Goal: Communication & Community: Connect with others

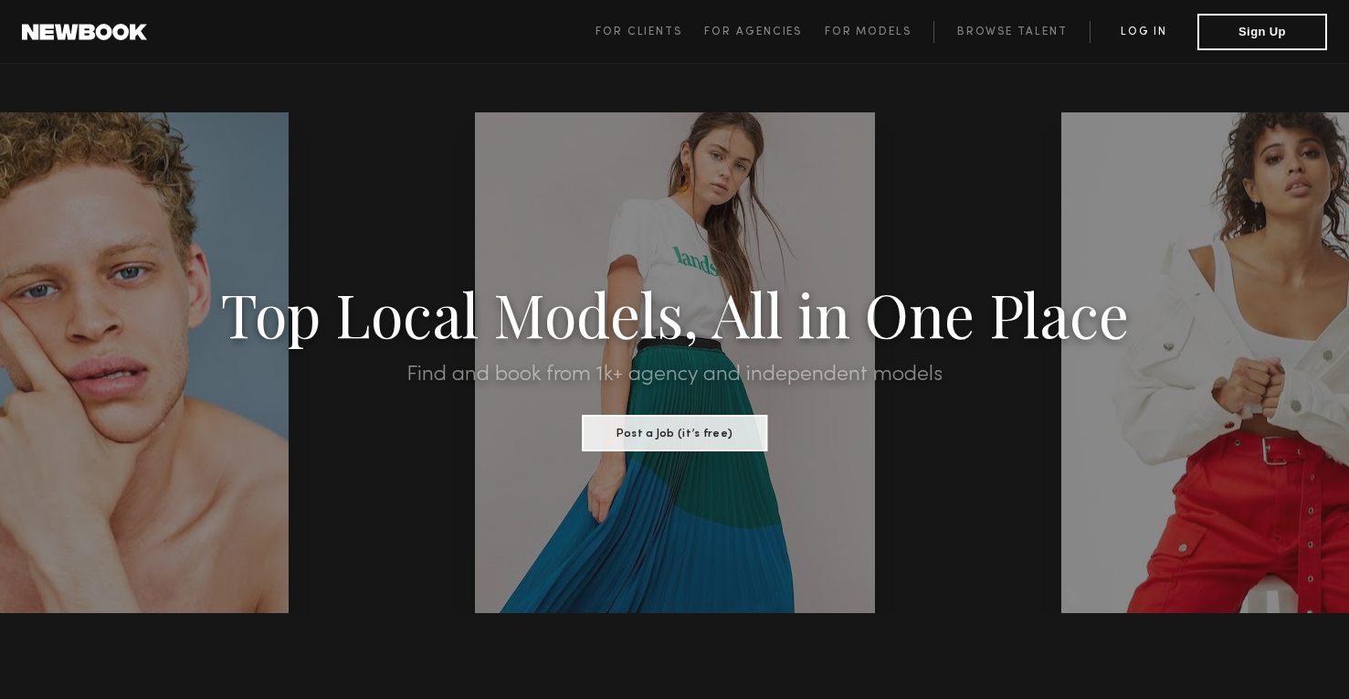
click at [1149, 32] on link "Log in" at bounding box center [1143, 32] width 108 height 22
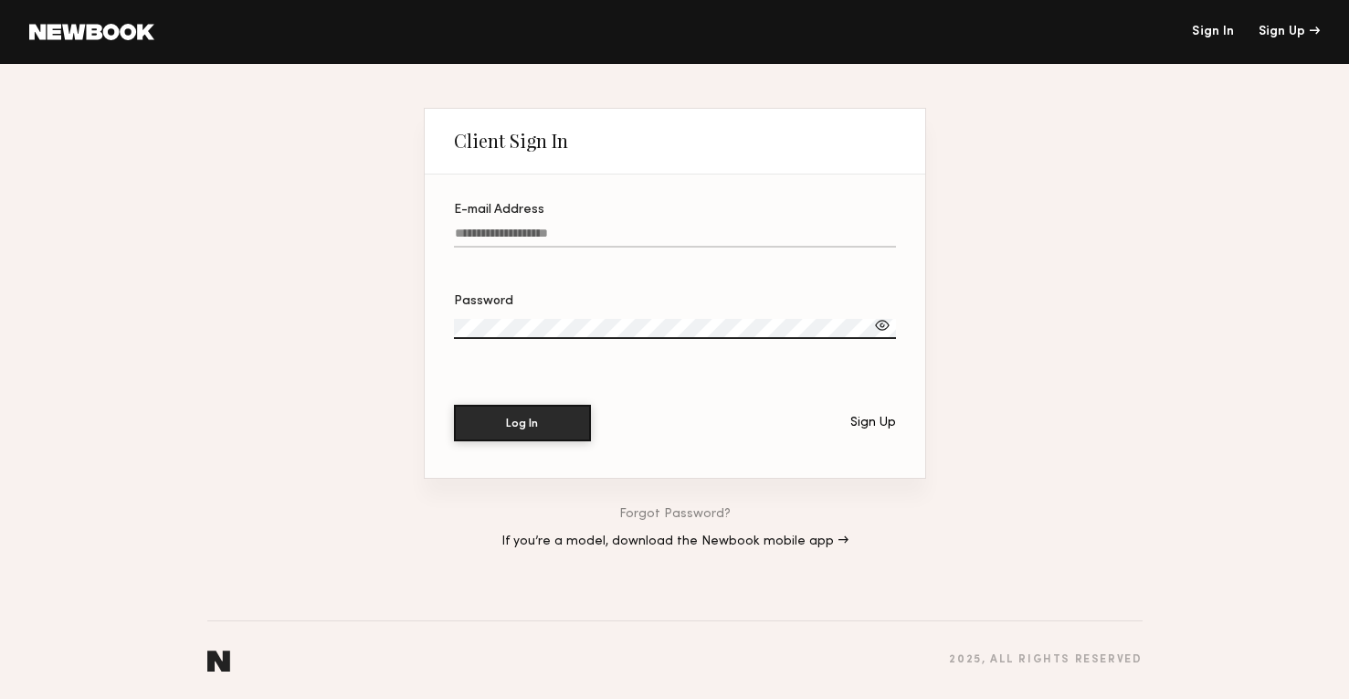
type input "**********"
click at [521, 422] on button "Log In" at bounding box center [522, 423] width 137 height 37
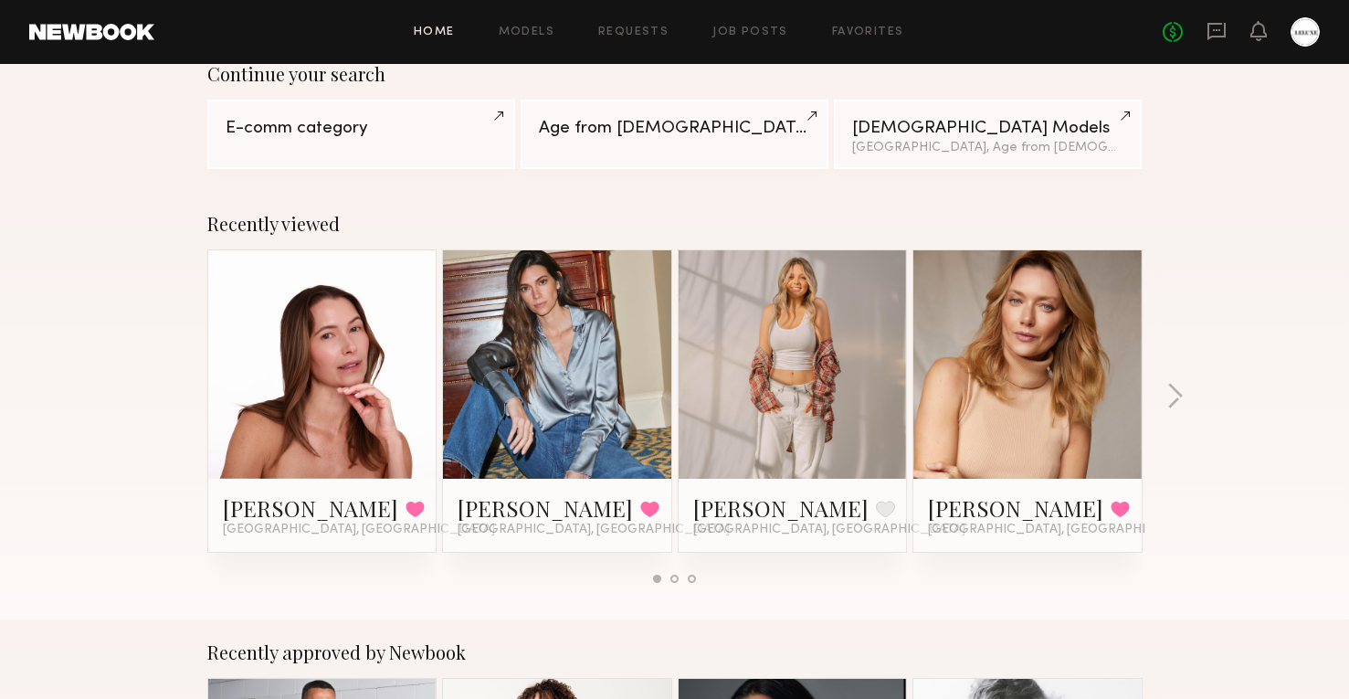
scroll to position [162, 0]
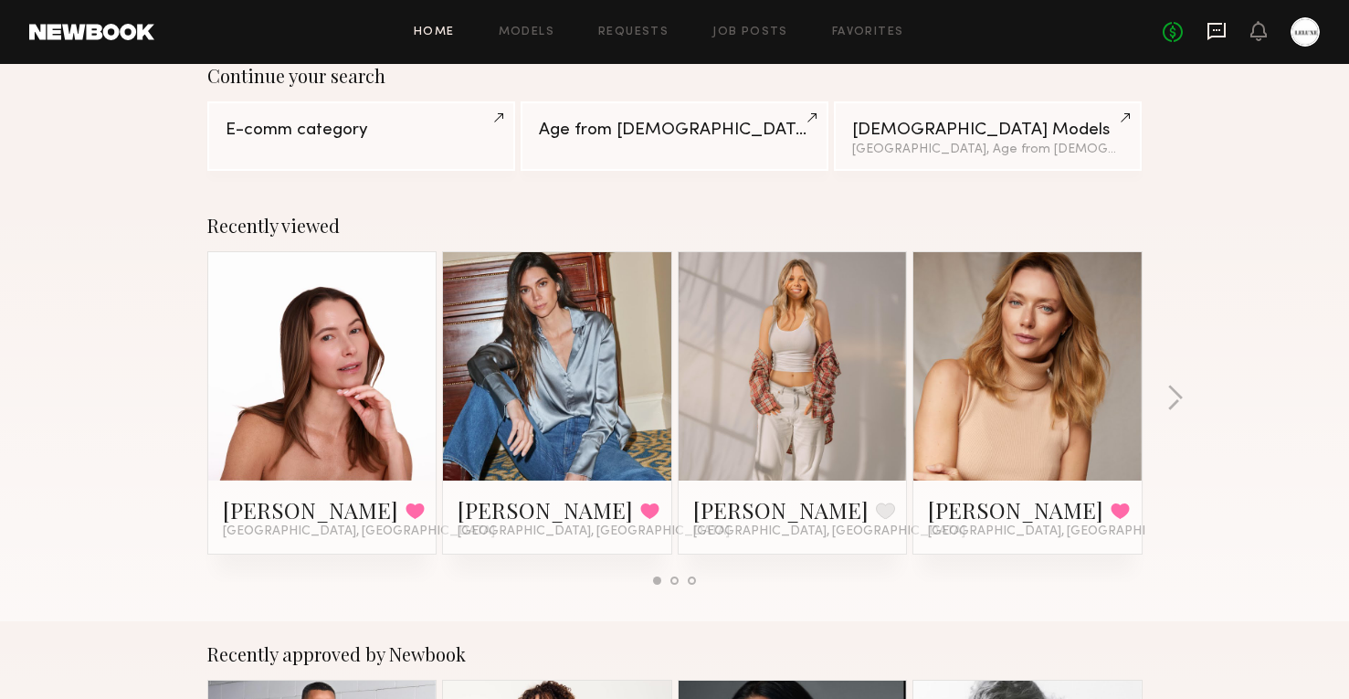
click at [1216, 29] on icon at bounding box center [1216, 30] width 7 height 2
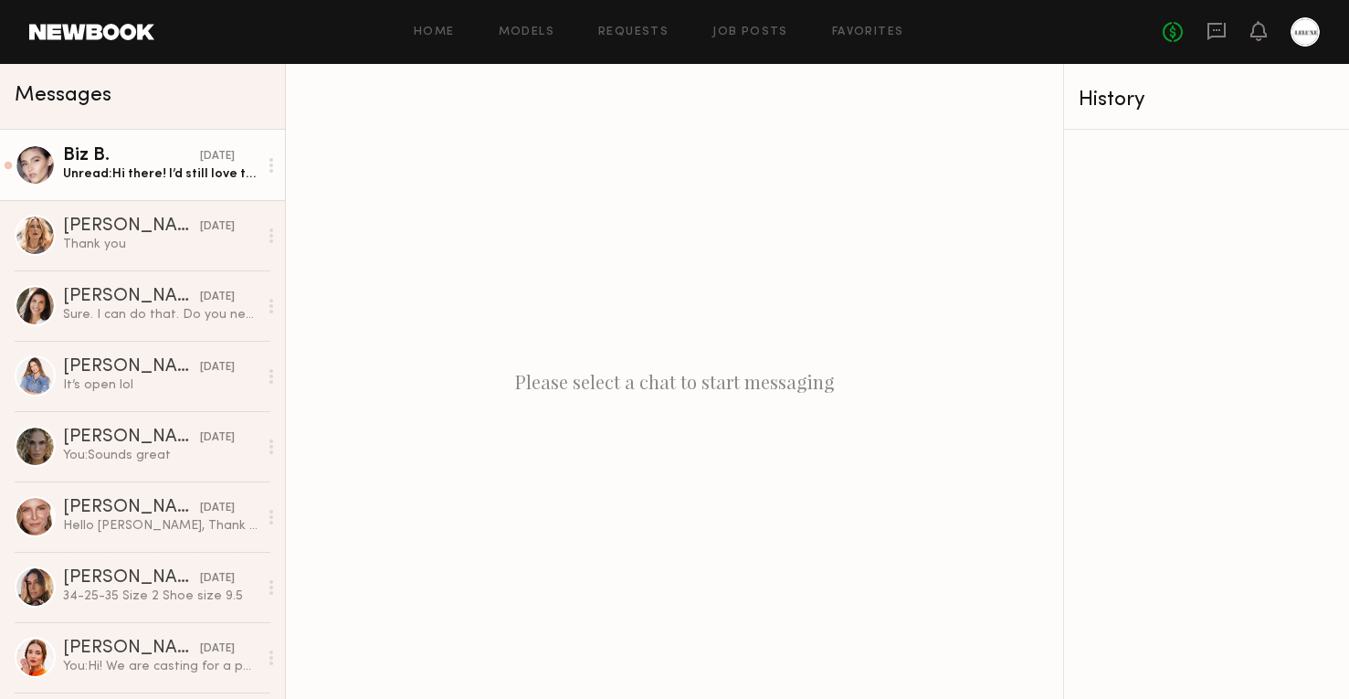
click at [138, 173] on div "Unread: Hi there! I’d still love to shoot with you in the future, I hope everyt…" at bounding box center [160, 173] width 194 height 17
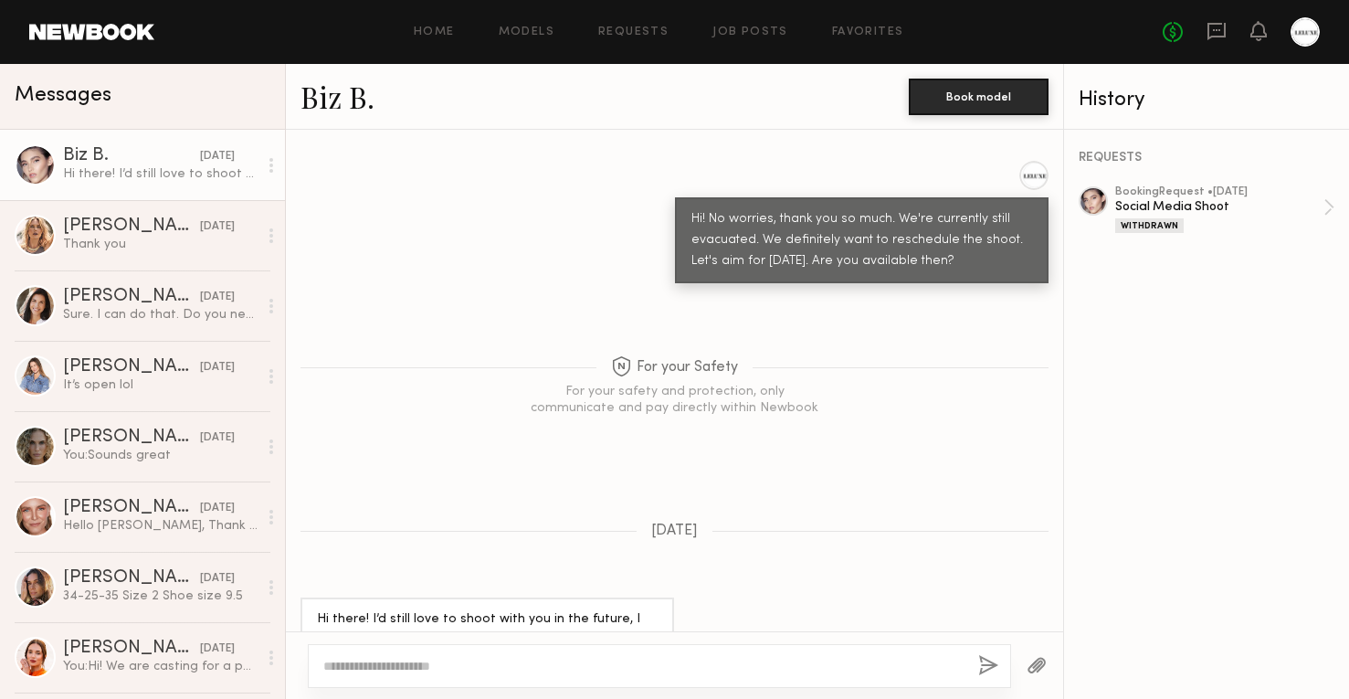
click at [1084, 200] on div at bounding box center [1092, 200] width 29 height 29
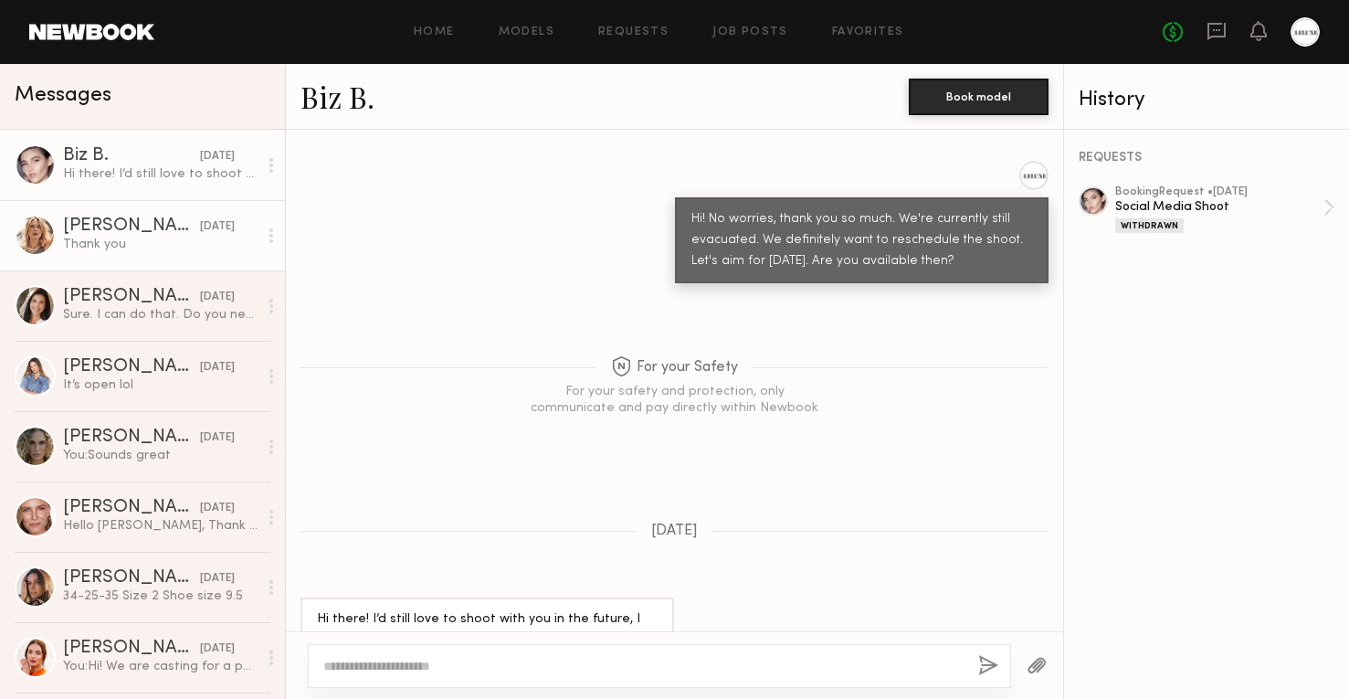
click at [200, 226] on div "[DATE]" at bounding box center [217, 226] width 35 height 17
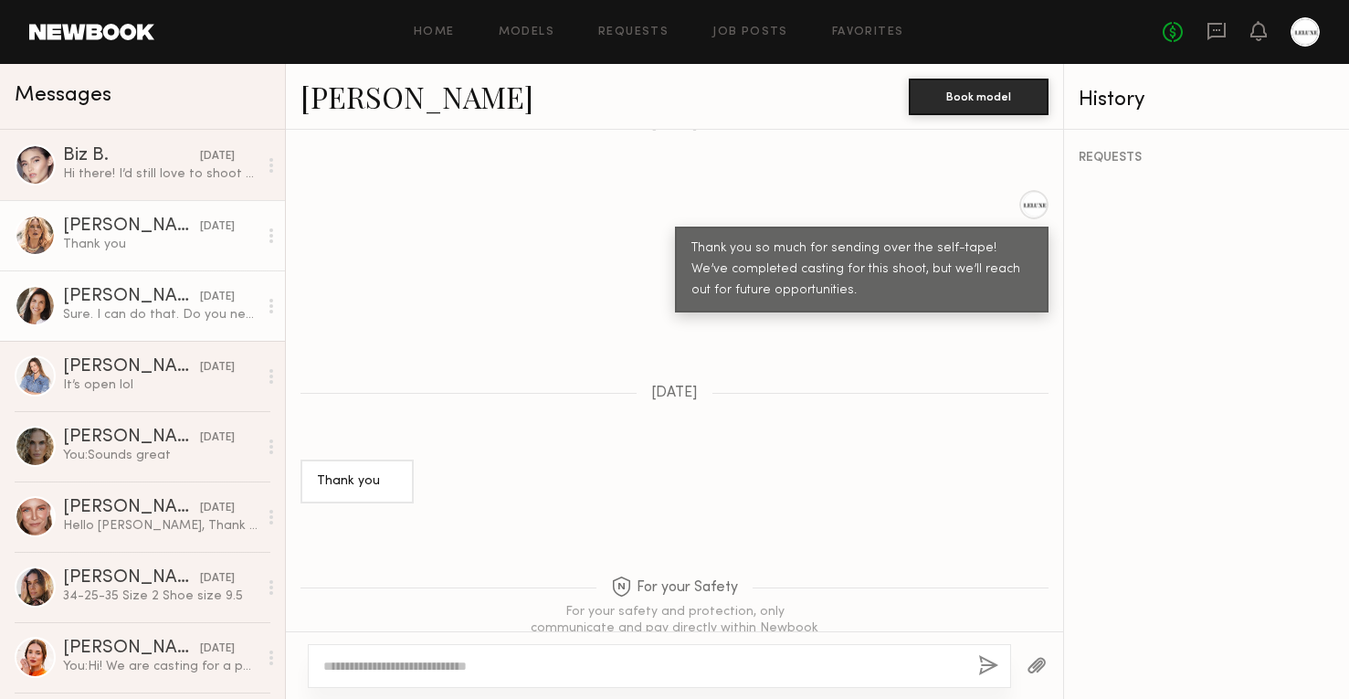
scroll to position [2163, 0]
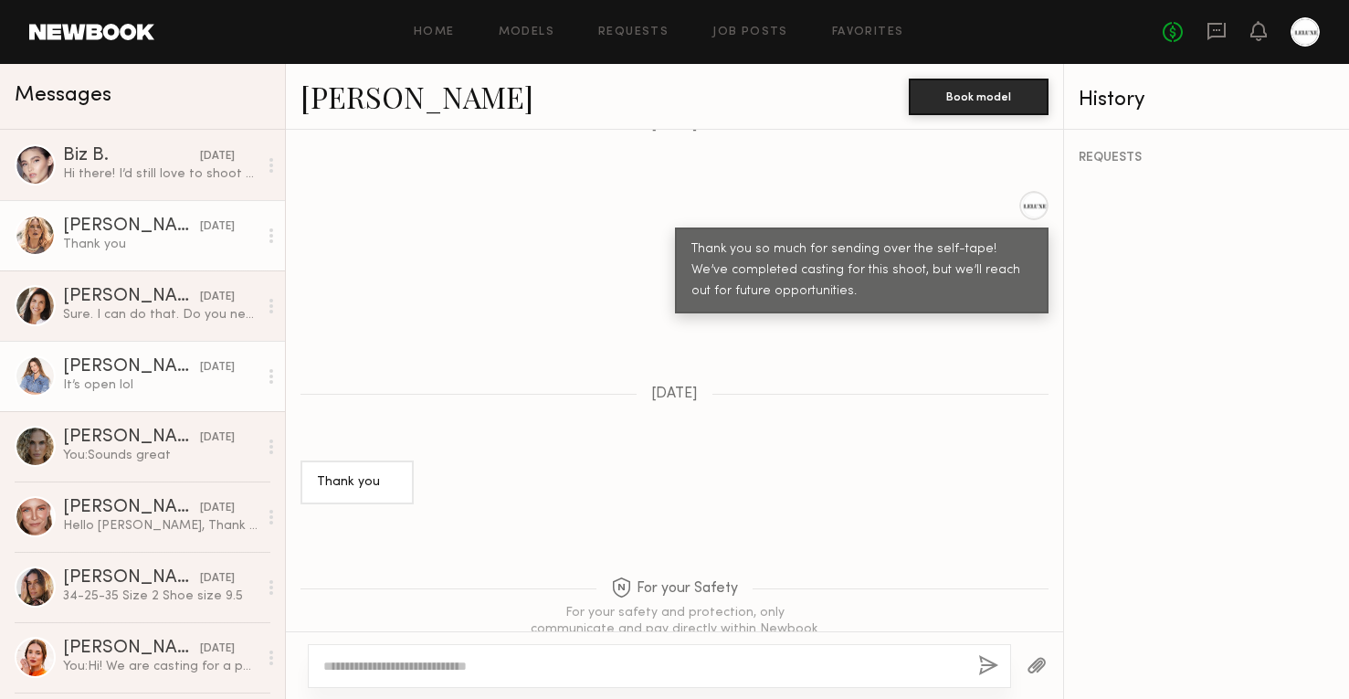
click at [107, 372] on div "[PERSON_NAME]" at bounding box center [131, 367] width 137 height 18
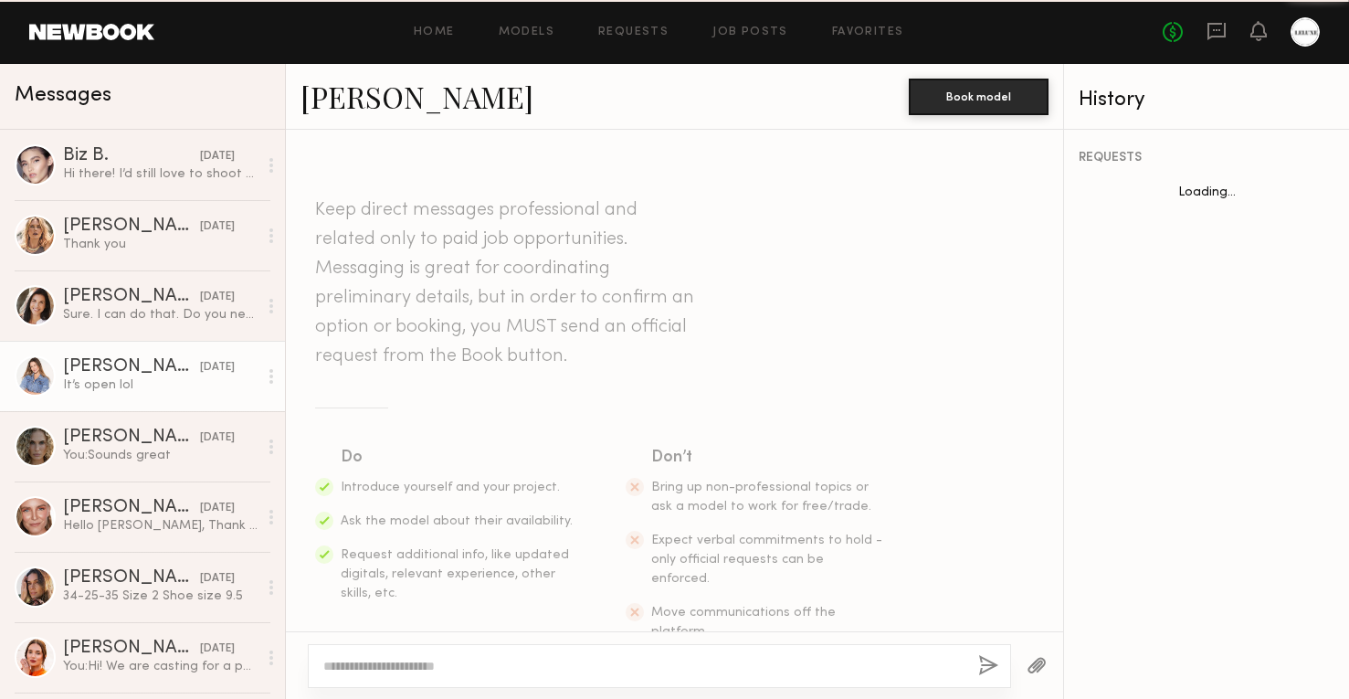
scroll to position [1645, 0]
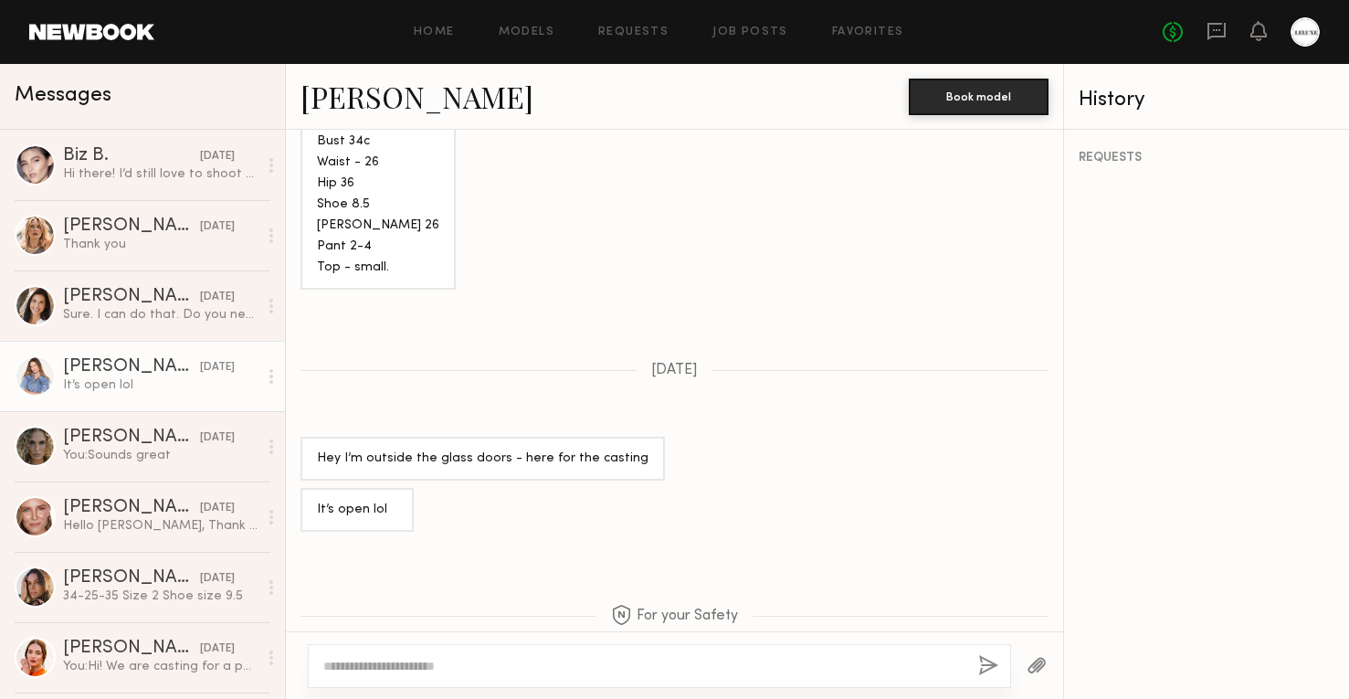
click at [342, 92] on link "[PERSON_NAME]" at bounding box center [416, 96] width 233 height 39
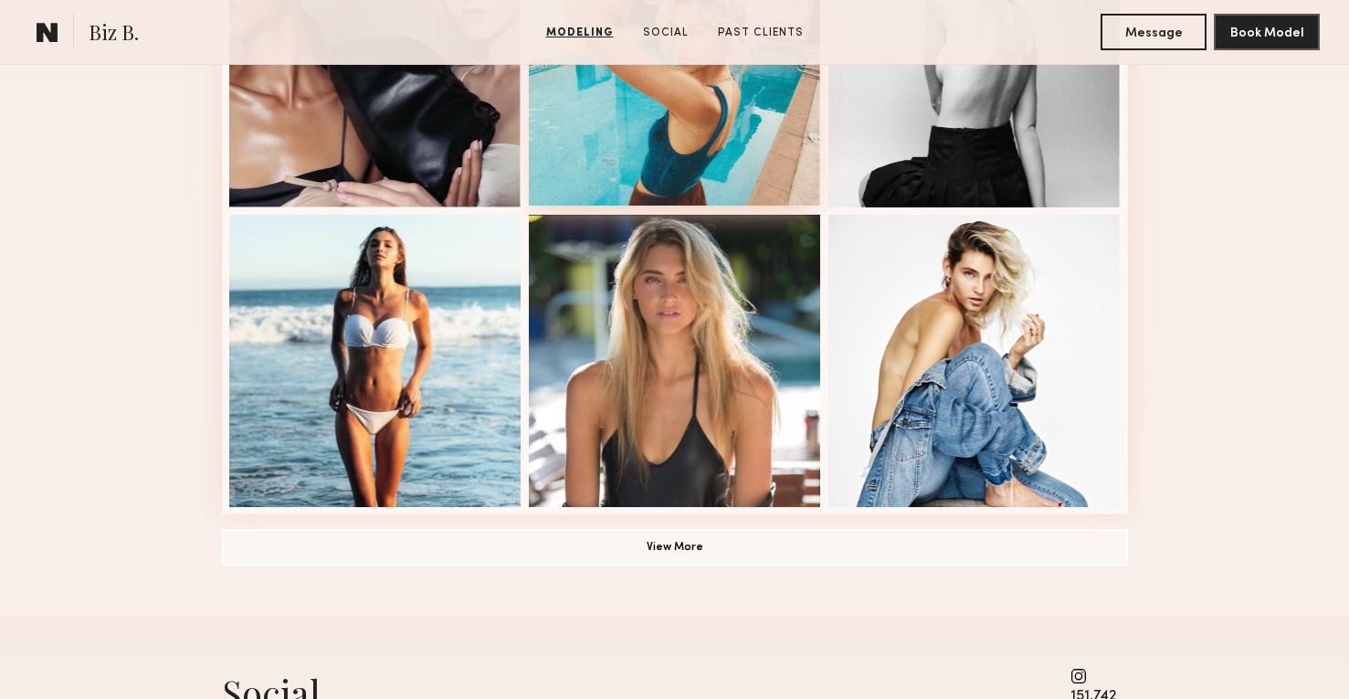
scroll to position [1231, 0]
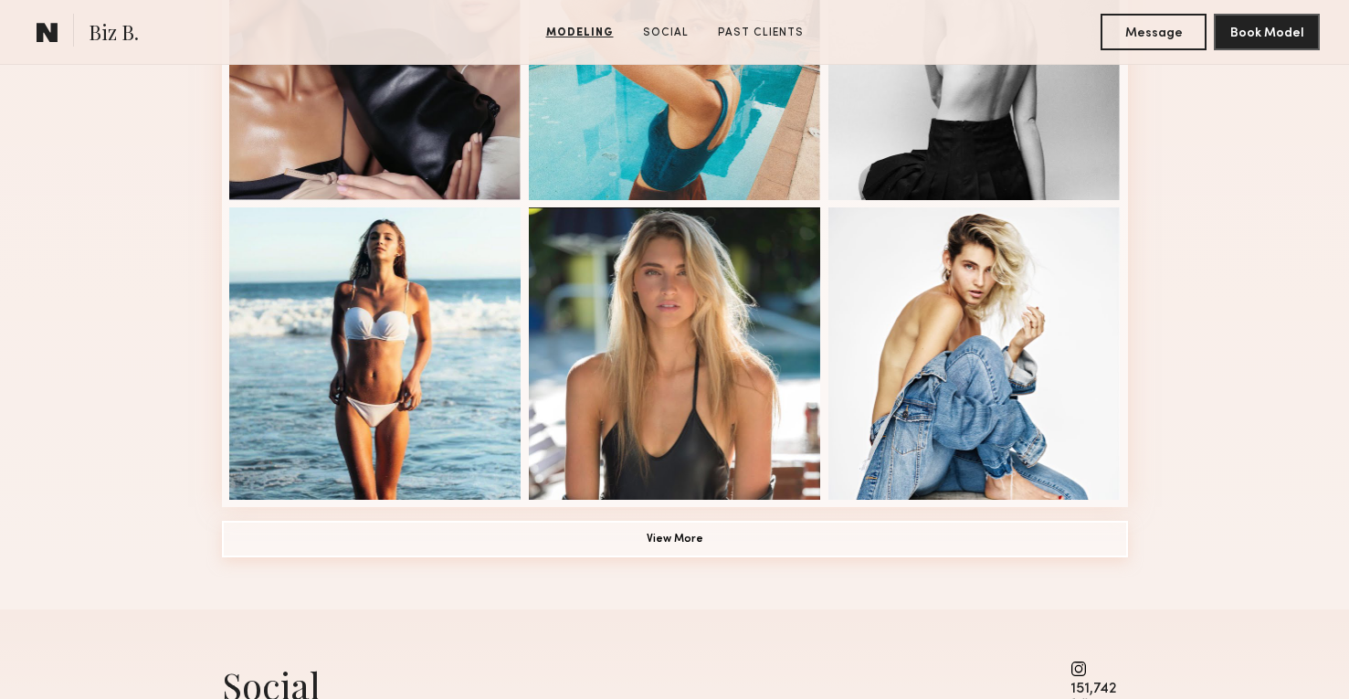
click at [673, 540] on button "View More" at bounding box center [675, 538] width 906 height 37
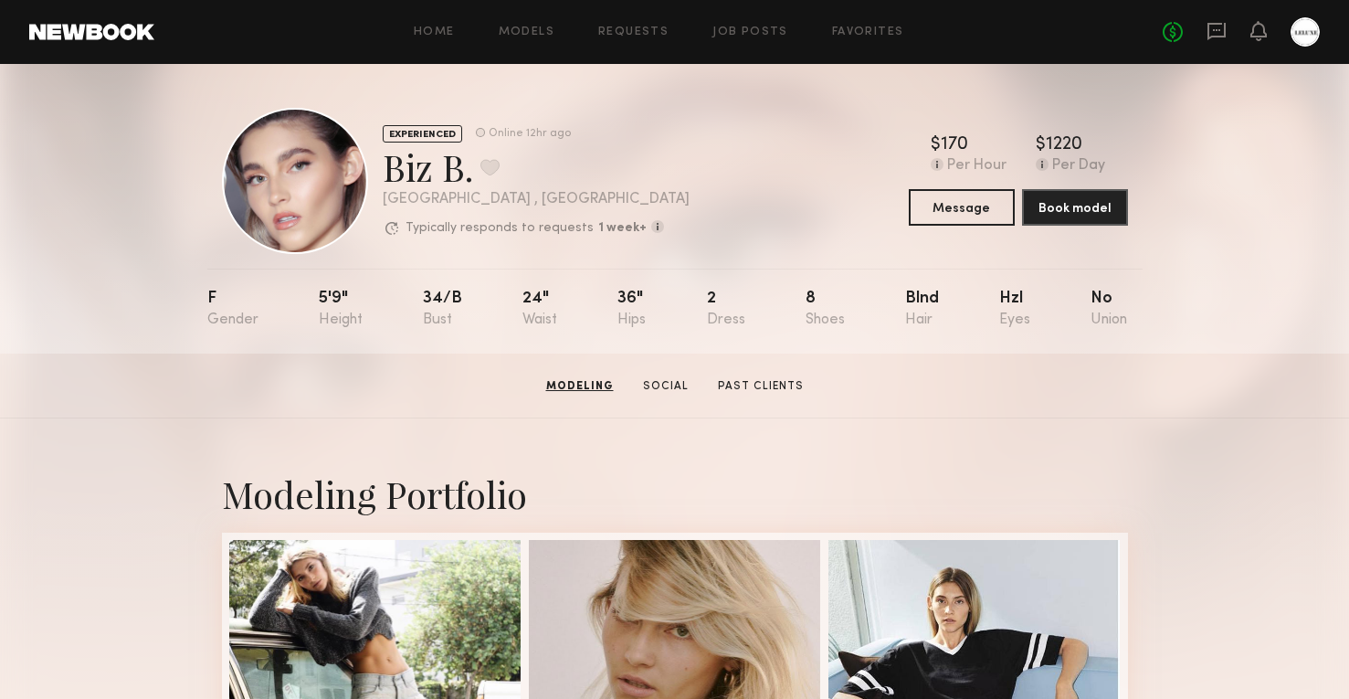
scroll to position [0, 0]
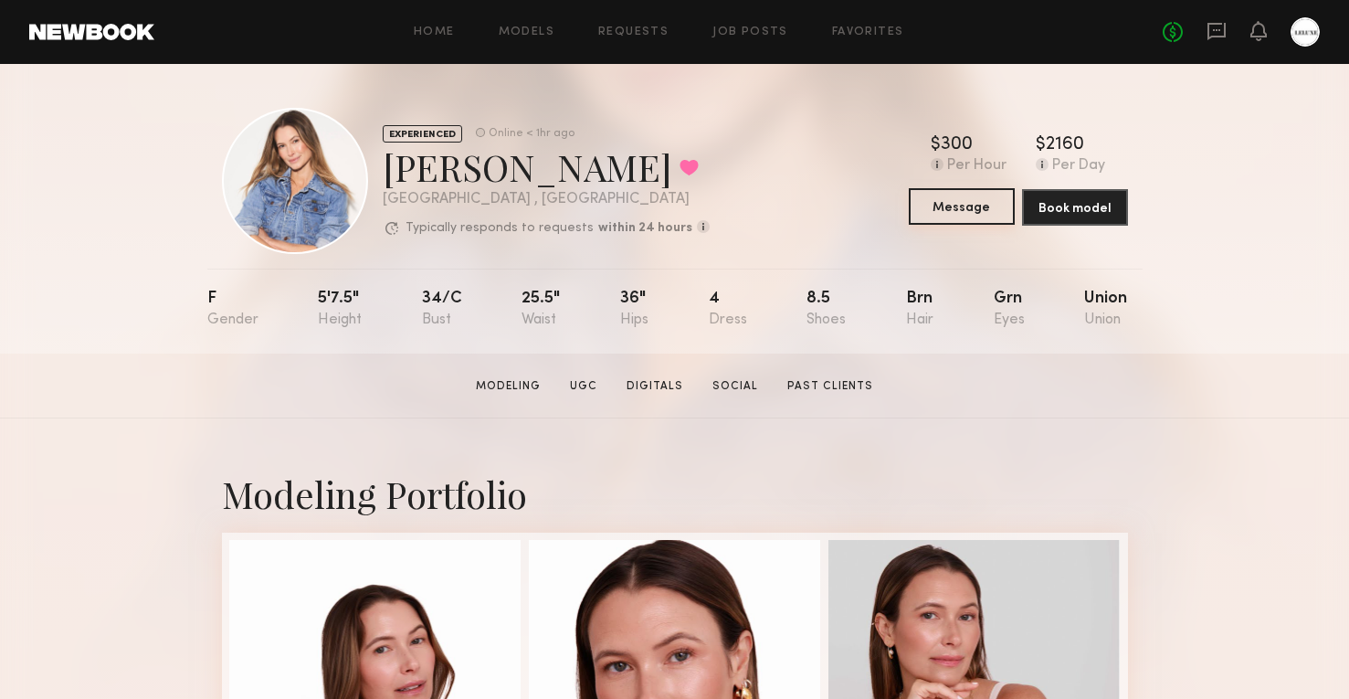
click at [966, 204] on button "Message" at bounding box center [962, 206] width 106 height 37
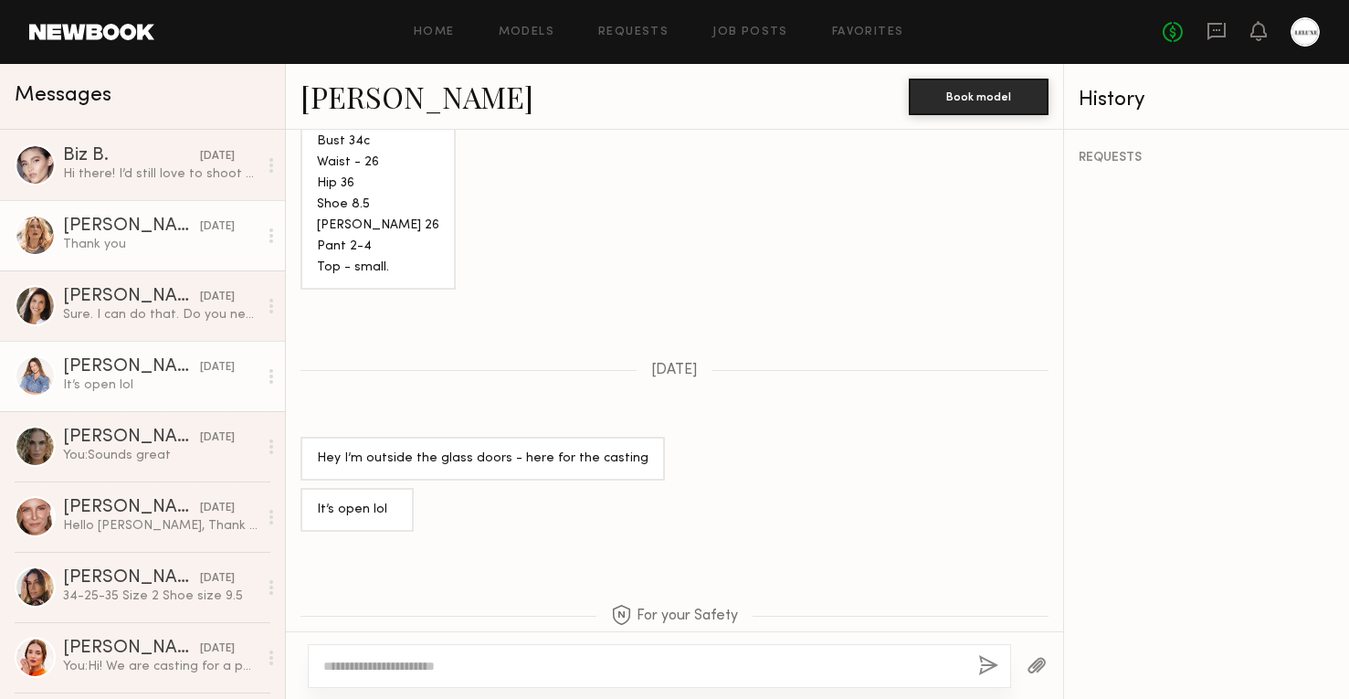
click at [215, 255] on link "Anastassija M. 08/15/2025 Thank you" at bounding box center [142, 235] width 285 height 70
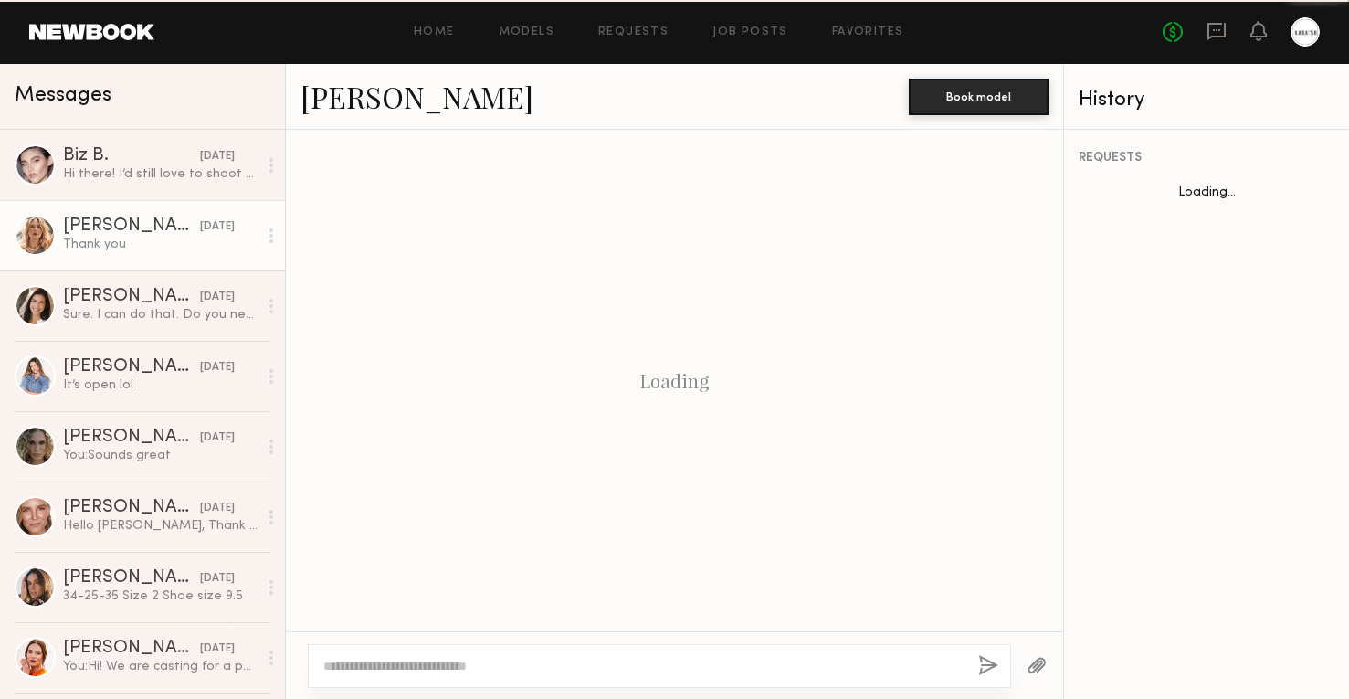
scroll to position [2163, 0]
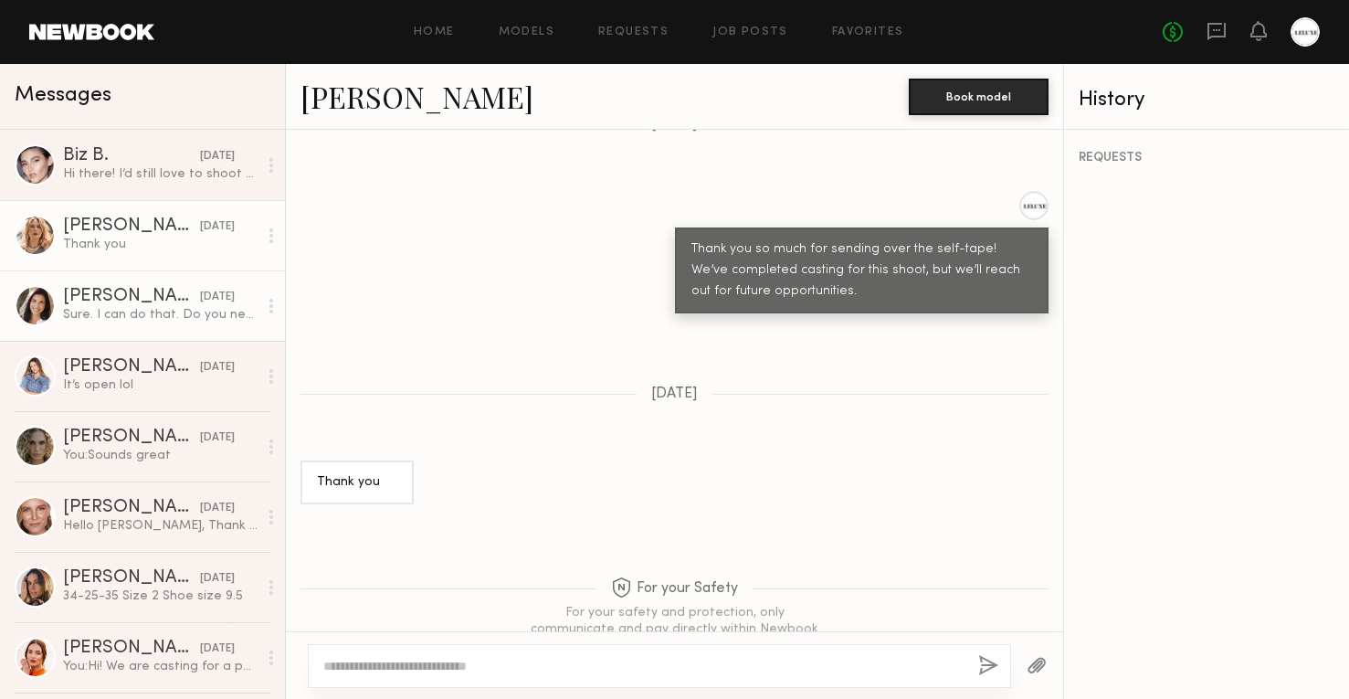
click at [58, 312] on link "Cristina D. 08/14/2025 Sure. I can do that. Do you need editing or just clips?" at bounding box center [142, 305] width 285 height 70
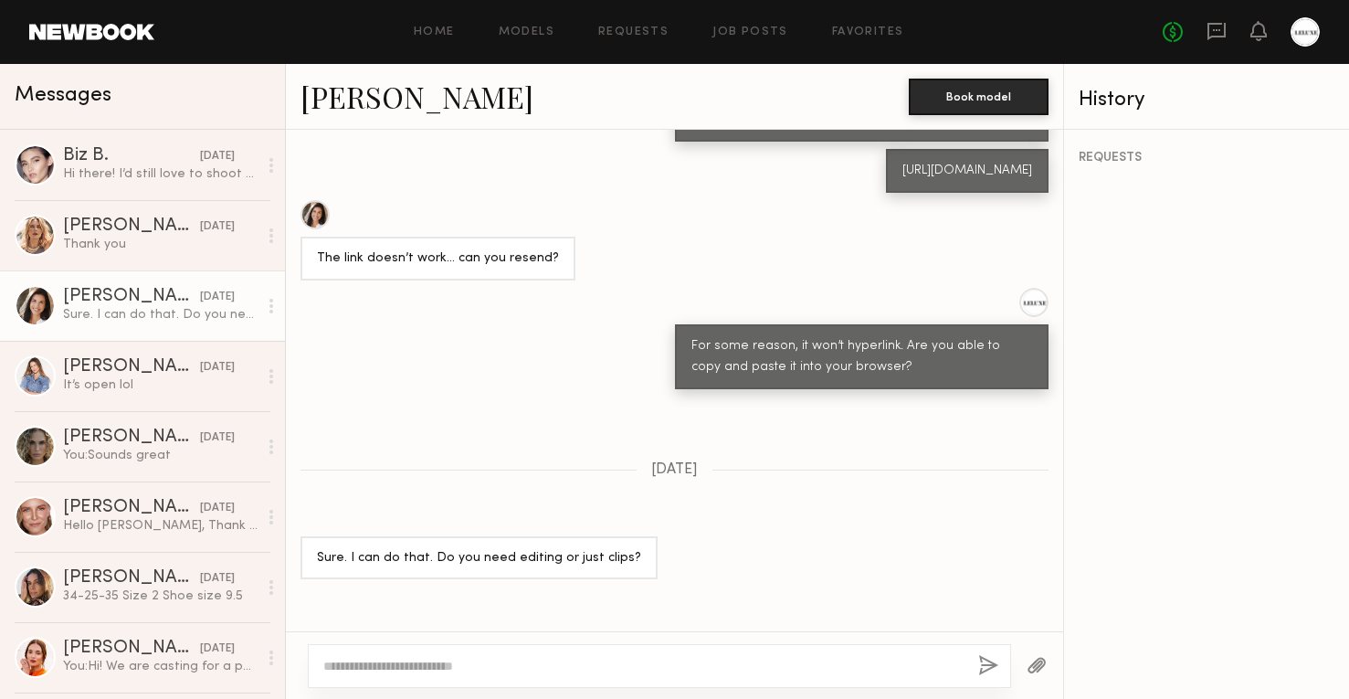
scroll to position [1336, 0]
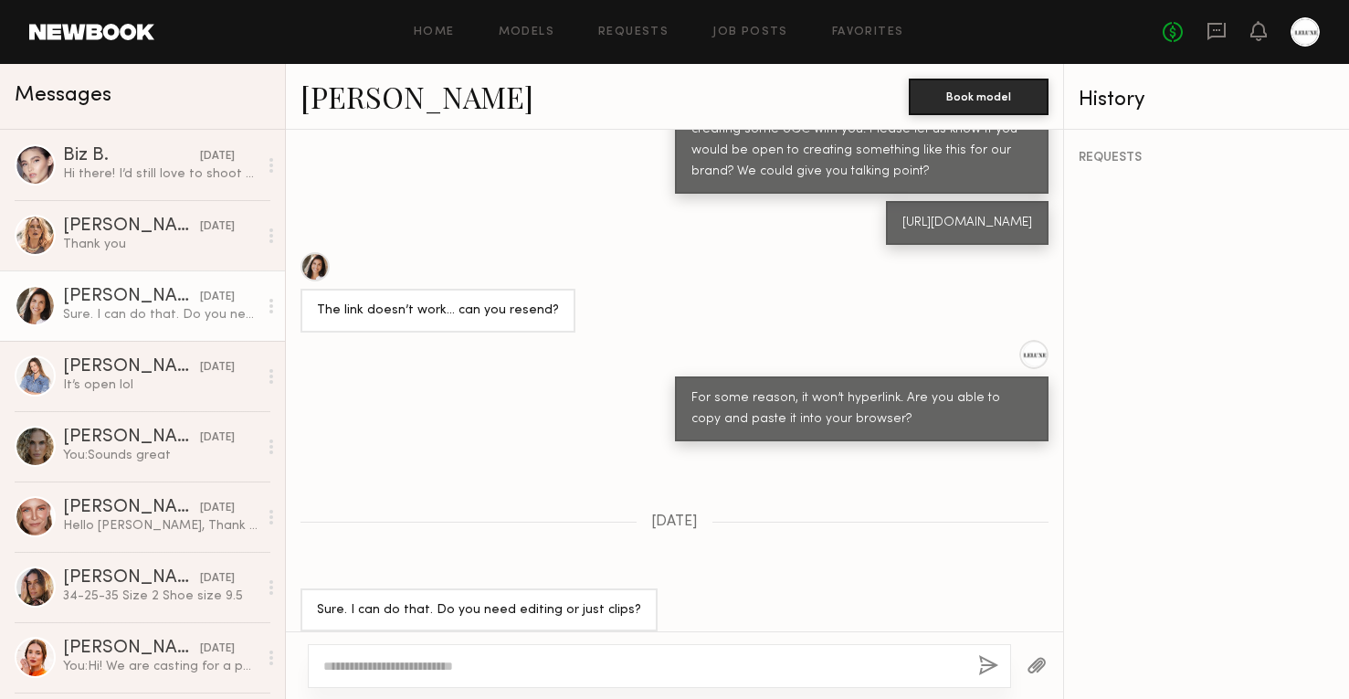
click at [383, 98] on link "[PERSON_NAME]" at bounding box center [416, 96] width 233 height 39
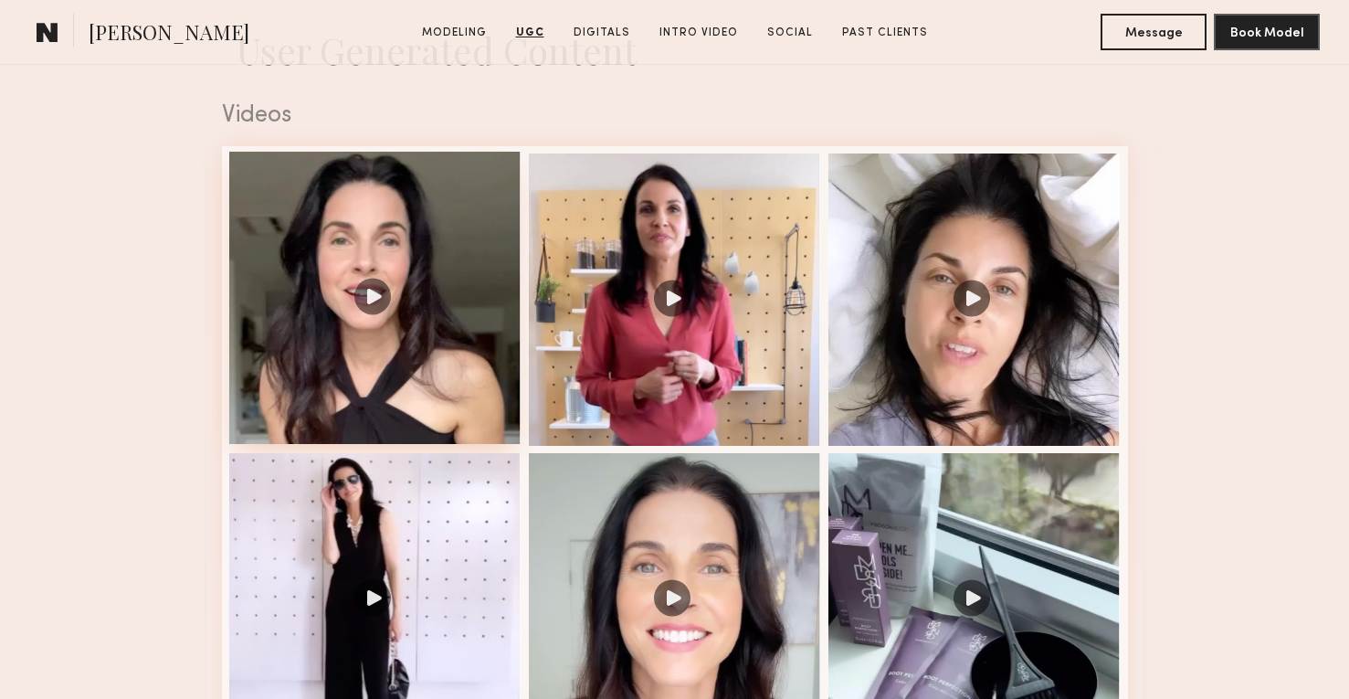
scroll to position [1493, 0]
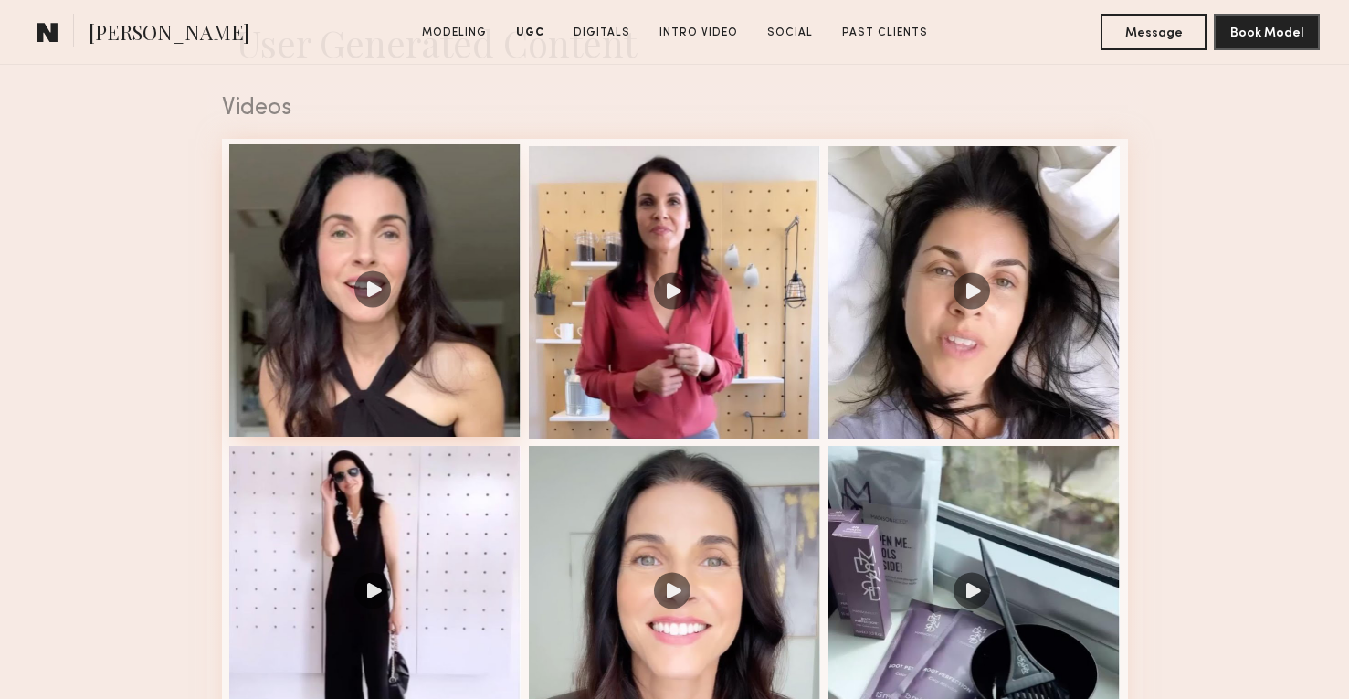
click at [407, 300] on div at bounding box center [375, 290] width 292 height 292
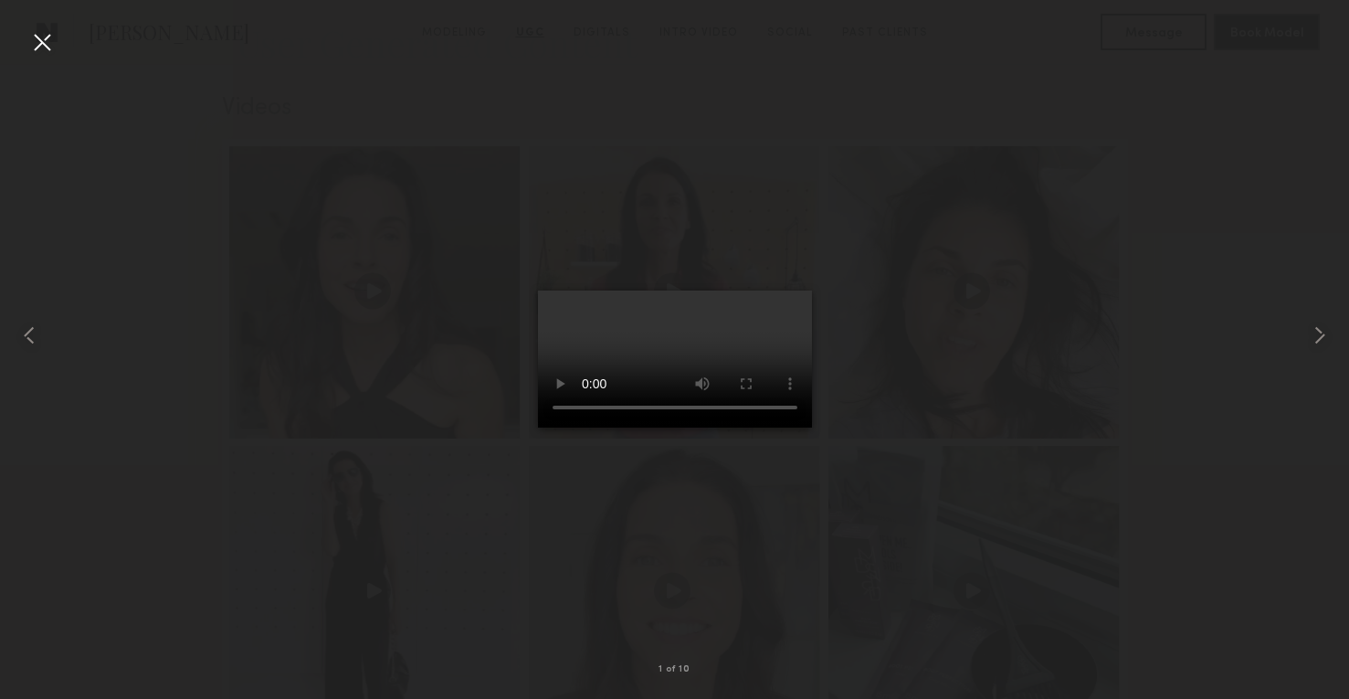
click at [1219, 343] on div at bounding box center [674, 334] width 1349 height 611
click at [52, 52] on div at bounding box center [41, 41] width 29 height 29
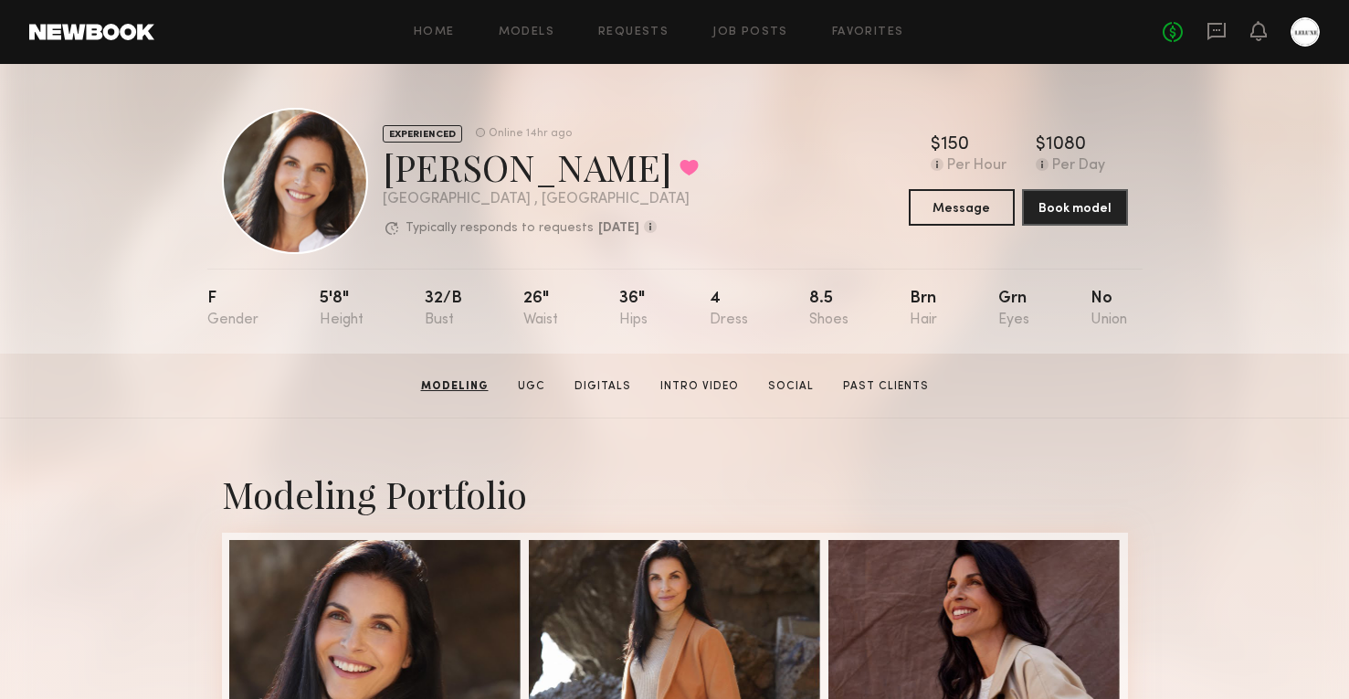
scroll to position [0, 0]
click at [972, 206] on button "Message" at bounding box center [962, 206] width 106 height 37
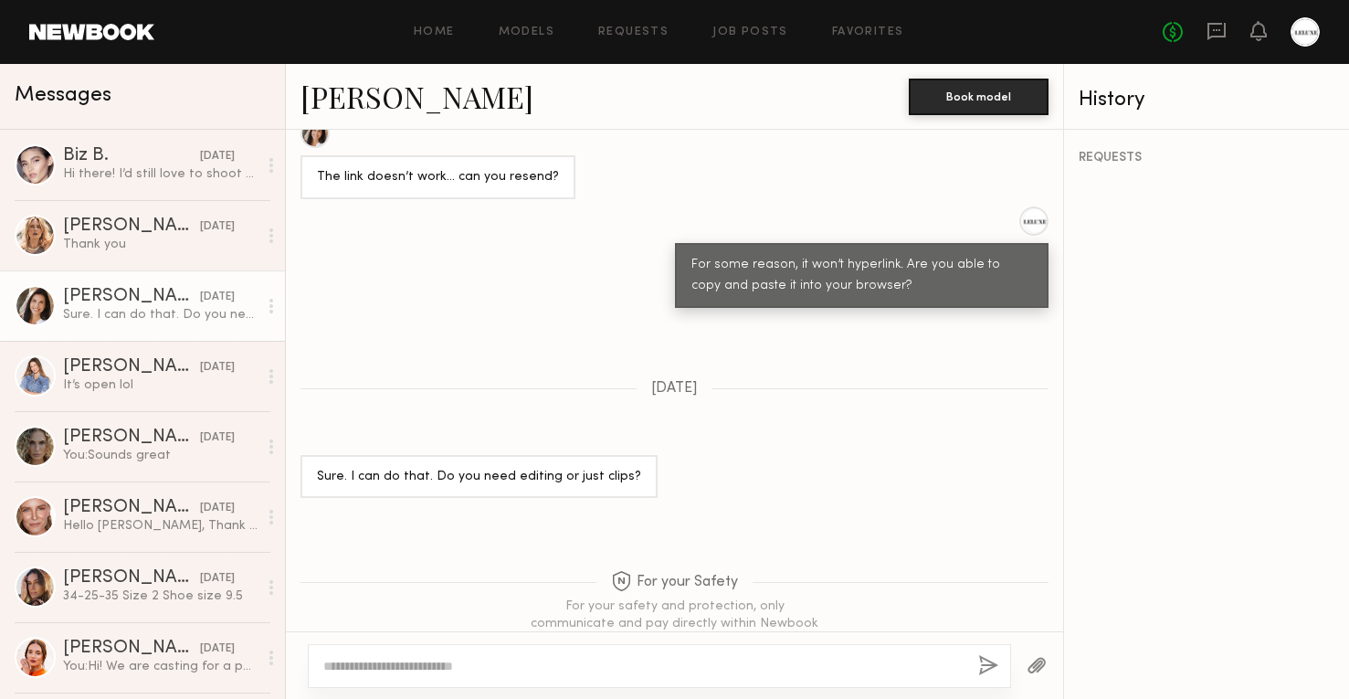
scroll to position [1468, 0]
click at [397, 101] on link "[PERSON_NAME]" at bounding box center [416, 96] width 233 height 39
